Goal: Information Seeking & Learning: Learn about a topic

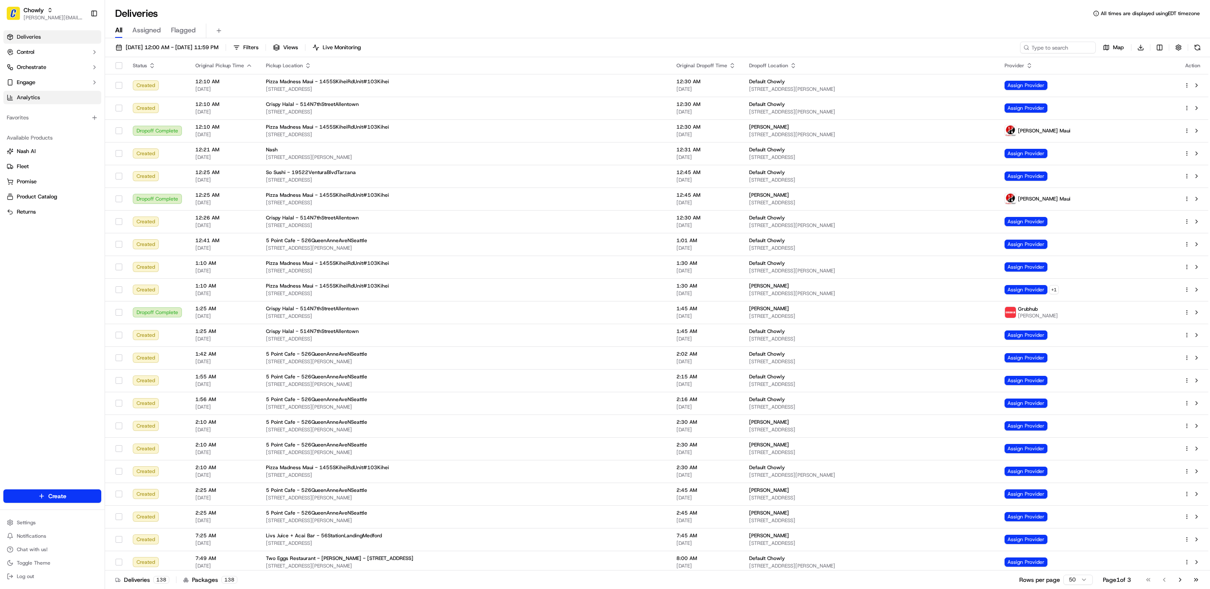
click at [32, 98] on span "Analytics" at bounding box center [28, 98] width 23 height 8
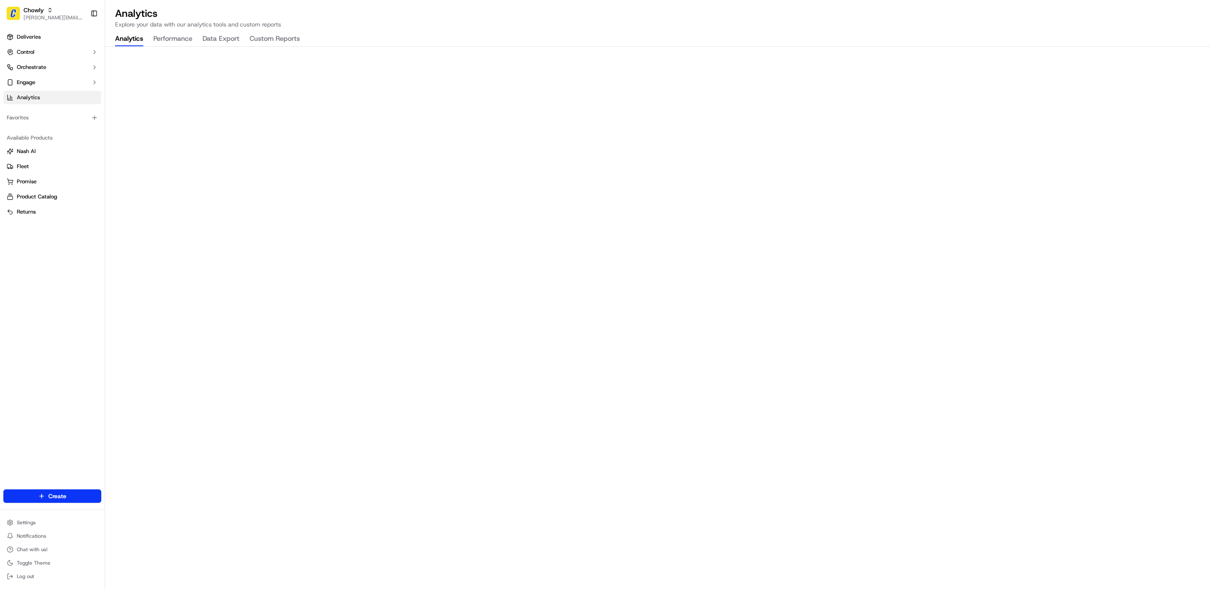
click at [171, 40] on button "Performance" at bounding box center [172, 39] width 39 height 14
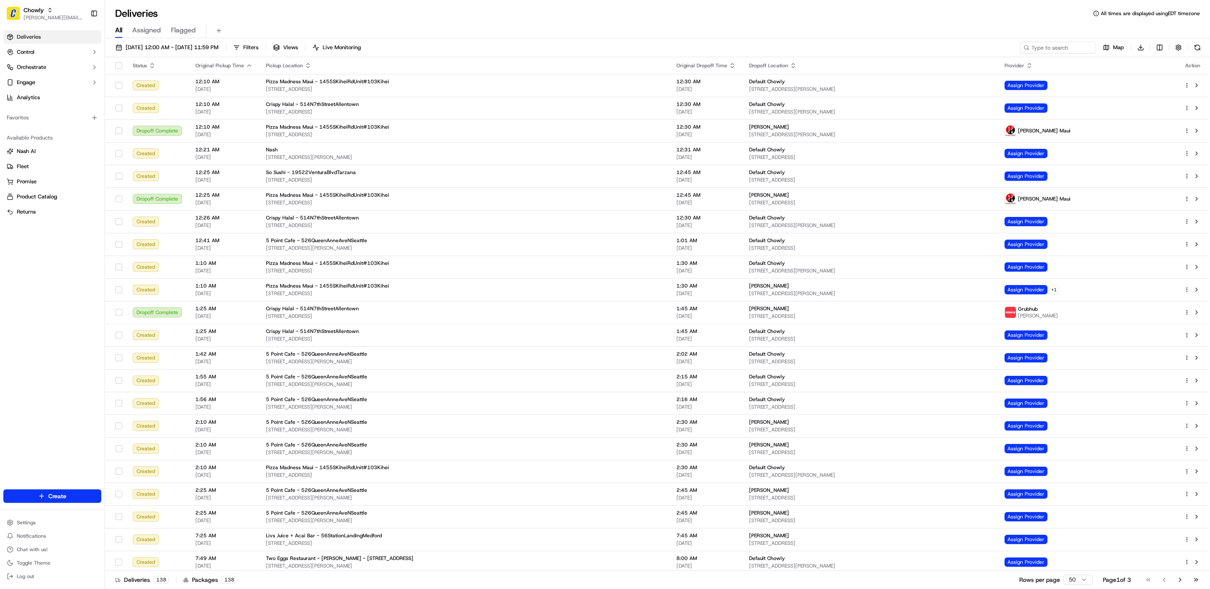
click at [41, 105] on div "Deliveries Control Orchestrate Engage Analytics" at bounding box center [52, 67] width 105 height 81
click at [25, 99] on span "Analytics" at bounding box center [28, 98] width 23 height 8
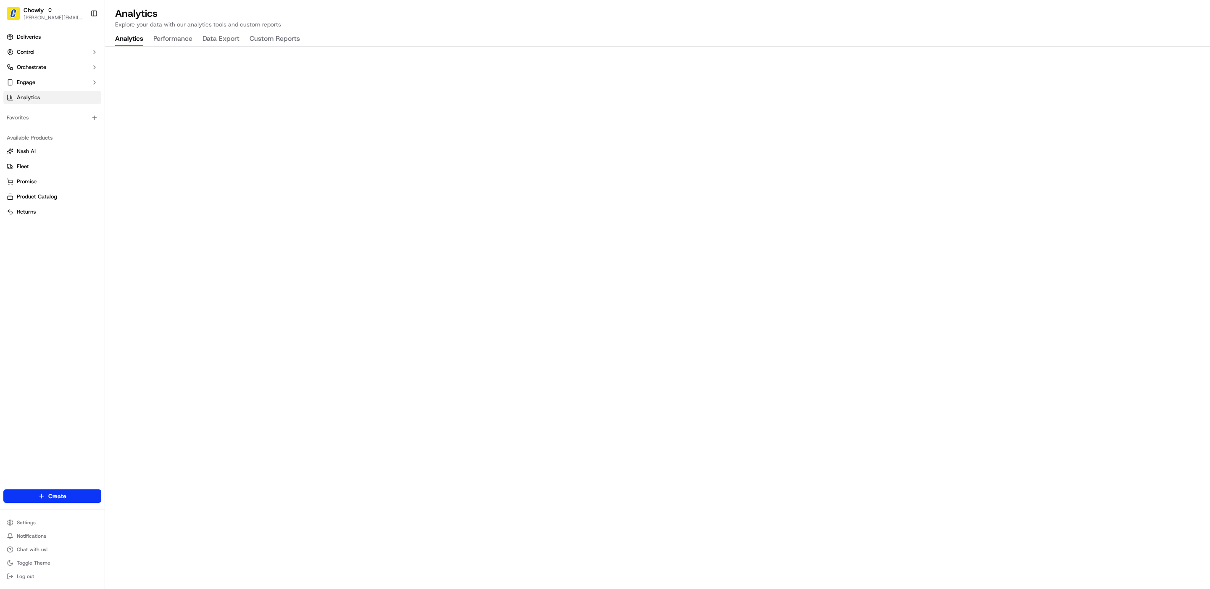
click at [180, 39] on button "Performance" at bounding box center [172, 39] width 39 height 14
